Goal: Check status: Verify the current state of an ongoing process or item

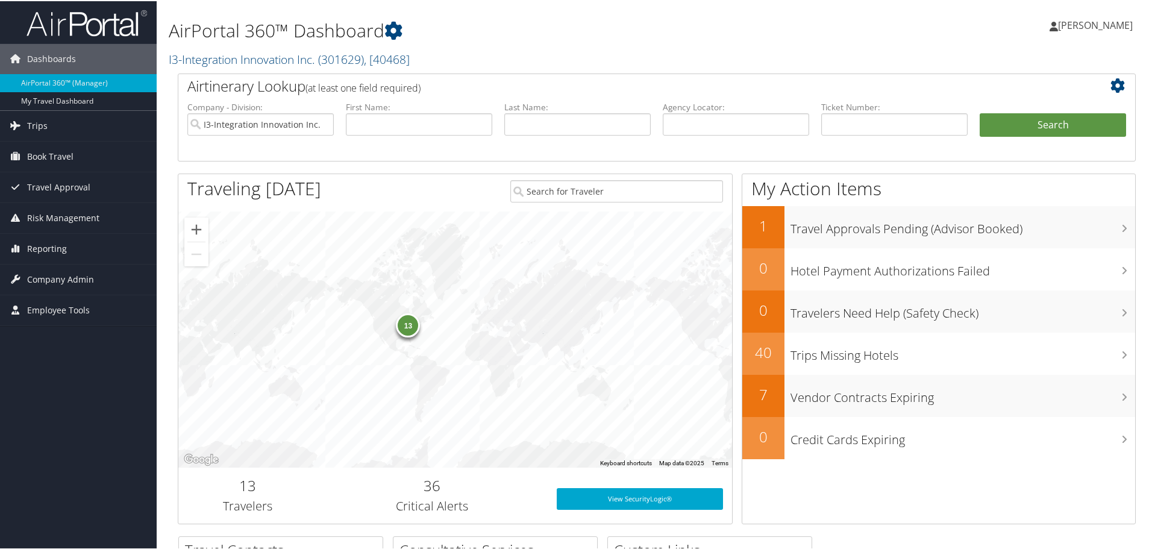
click at [531, 108] on label "Last Name:" at bounding box center [577, 106] width 146 height 12
click at [529, 122] on input "text" at bounding box center [577, 123] width 146 height 22
type input "vuaghn"
click at [979, 112] on button "Search" at bounding box center [1052, 124] width 146 height 24
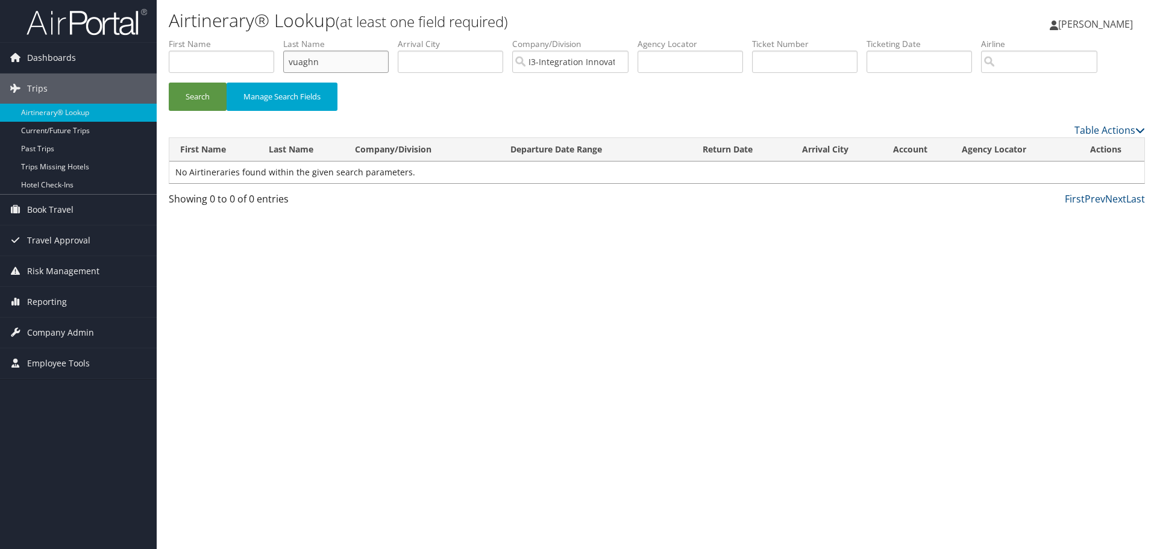
click at [328, 63] on input "vuaghn" at bounding box center [335, 62] width 105 height 22
type input "[PERSON_NAME]"
click at [169, 83] on button "Search" at bounding box center [198, 97] width 58 height 28
click at [356, 66] on input "vuaghn" at bounding box center [335, 62] width 105 height 22
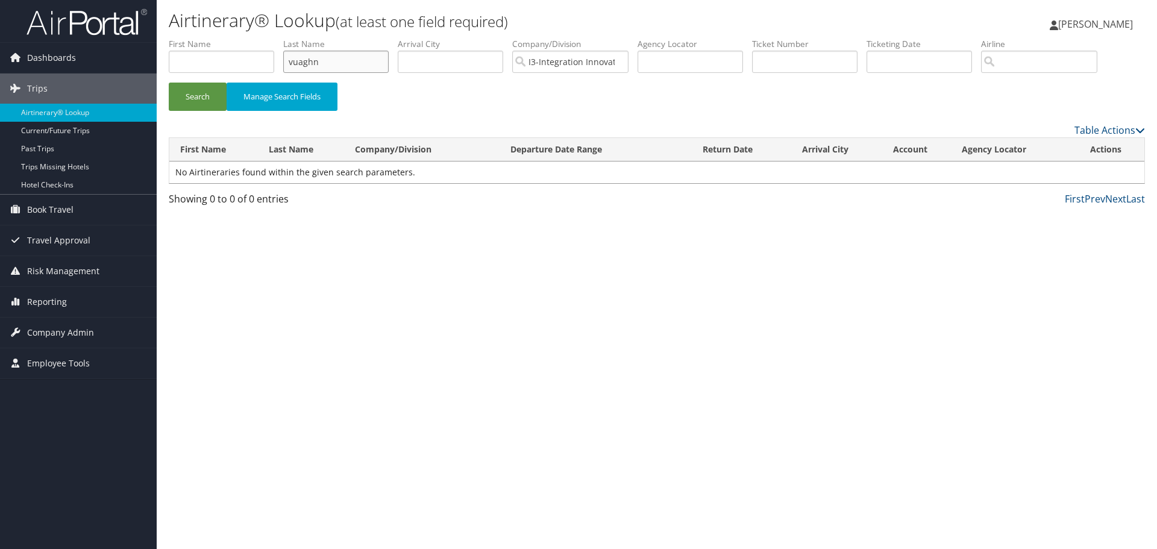
click at [356, 66] on input "vuaghn" at bounding box center [335, 62] width 105 height 22
click at [169, 83] on button "Search" at bounding box center [198, 97] width 58 height 28
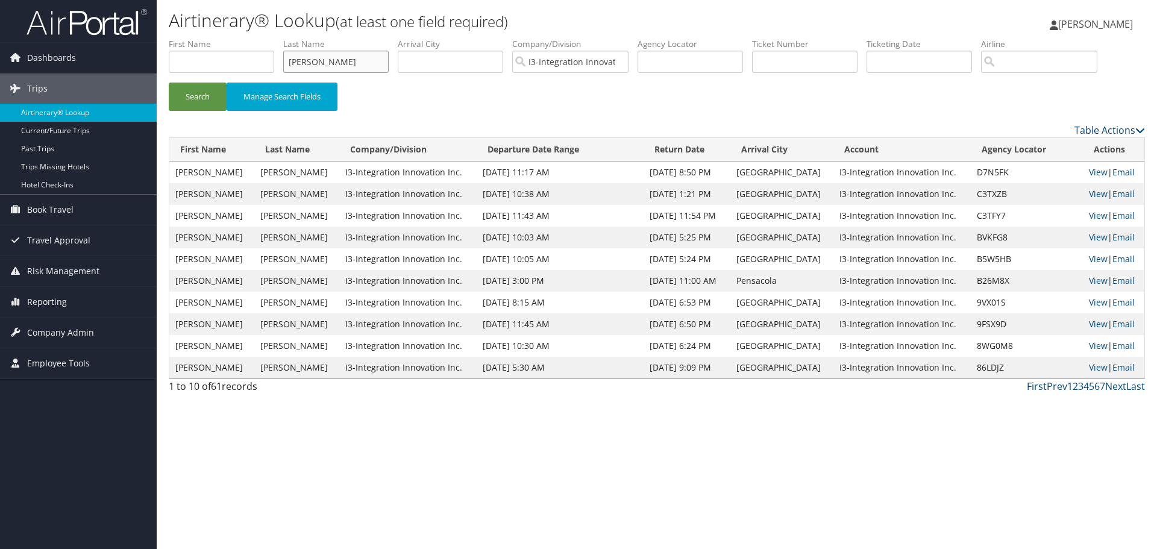
click at [333, 61] on input "[PERSON_NAME]" at bounding box center [335, 62] width 105 height 22
click at [333, 61] on input "vaughn" at bounding box center [335, 62] width 105 height 22
type input "o'connor"
click at [169, 83] on button "Search" at bounding box center [198, 97] width 58 height 28
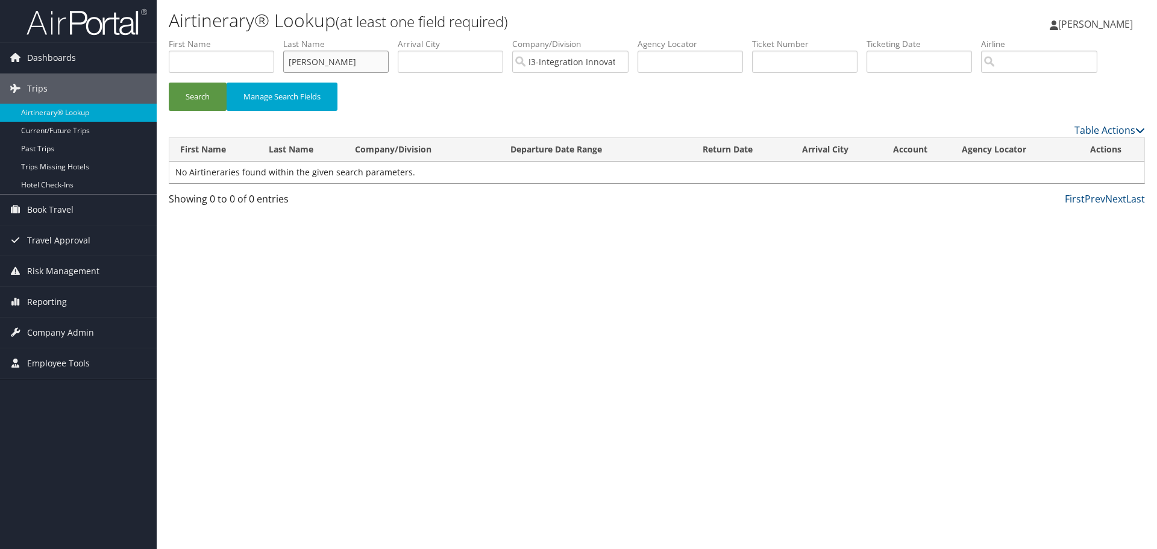
click at [346, 55] on input "o'connor" at bounding box center [335, 62] width 105 height 22
click at [242, 62] on input "text" at bounding box center [221, 62] width 105 height 22
type input "william"
click at [169, 83] on button "Search" at bounding box center [198, 97] width 58 height 28
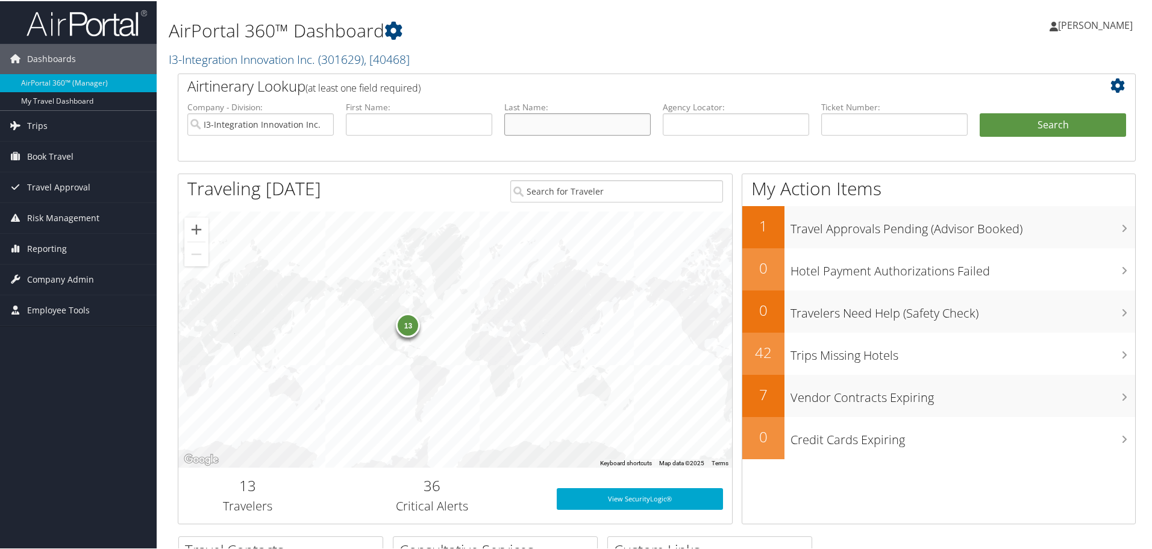
click at [544, 129] on input "text" at bounding box center [577, 123] width 146 height 22
type input "potts"
click at [979, 112] on button "Search" at bounding box center [1052, 124] width 146 height 24
